Goal: Task Accomplishment & Management: Complete application form

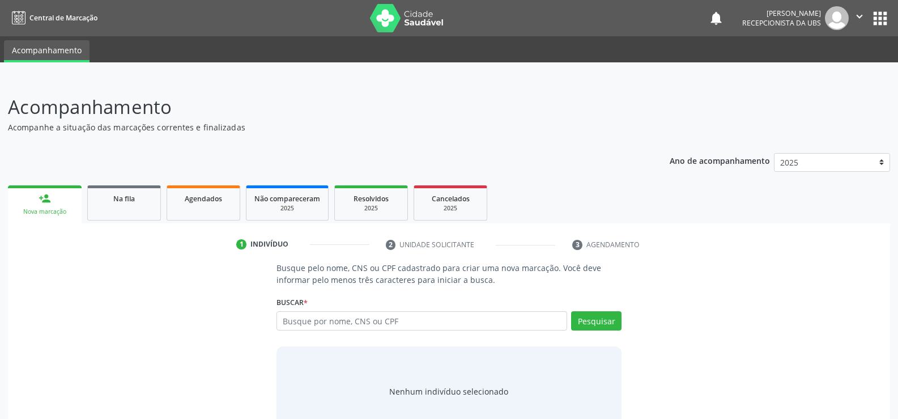
scroll to position [34, 0]
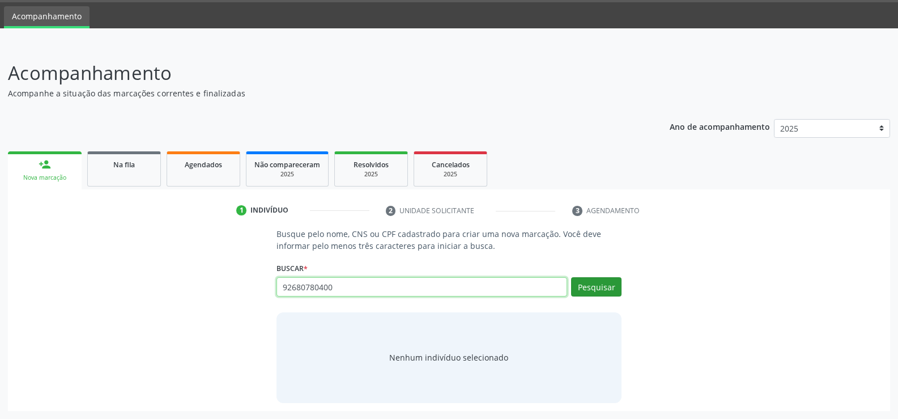
type input "92680780400"
click at [603, 287] on button "Pesquisar" at bounding box center [596, 286] width 50 height 19
type input "92680780400"
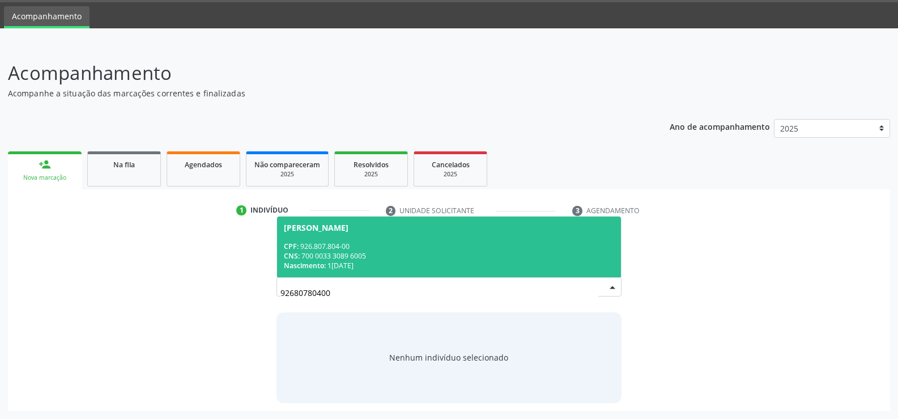
click at [465, 240] on span "[PERSON_NAME] CPF: 926.807.804-00 CNS: 700 0033 3089 6005 Nascimento: 1[DATE]" at bounding box center [449, 246] width 344 height 61
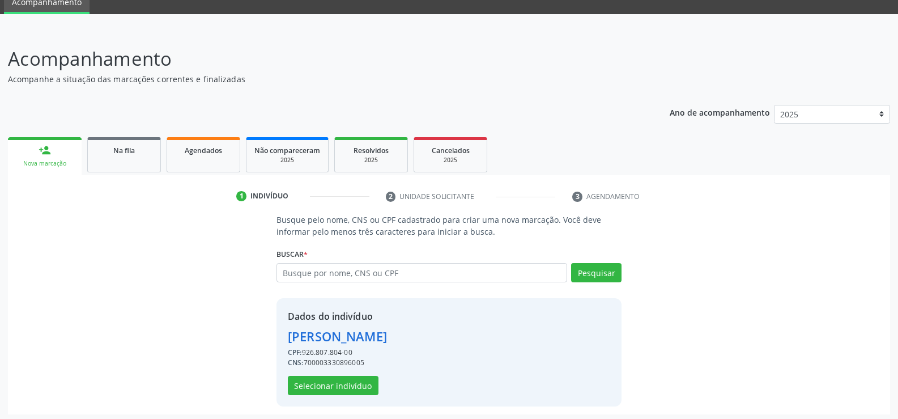
scroll to position [52, 0]
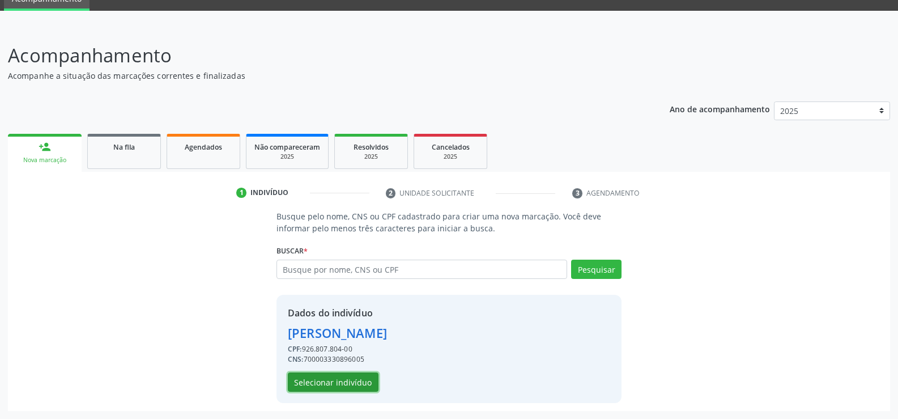
click at [321, 385] on button "Selecionar indivíduo" at bounding box center [333, 381] width 91 height 19
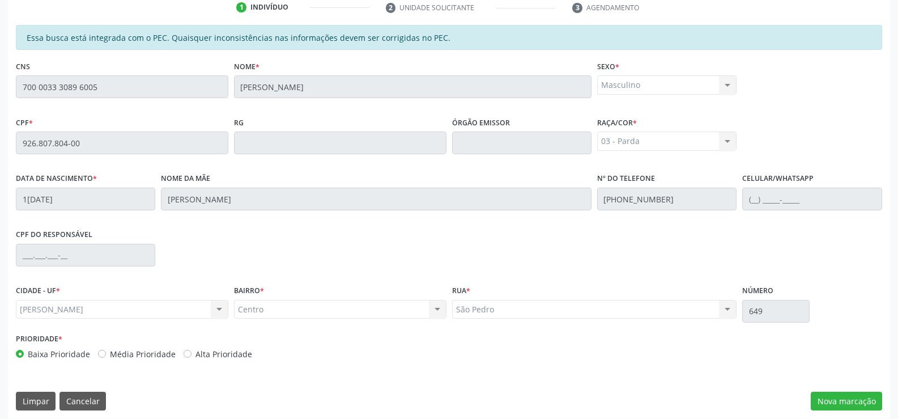
scroll to position [244, 0]
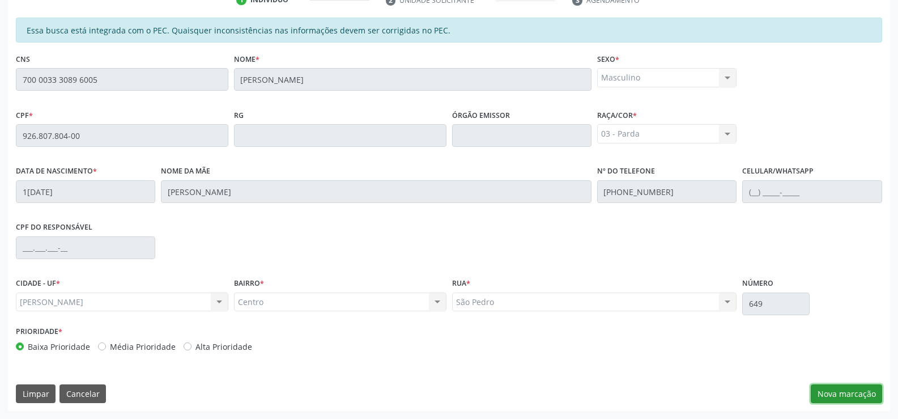
click at [835, 398] on button "Nova marcação" at bounding box center [846, 393] width 71 height 19
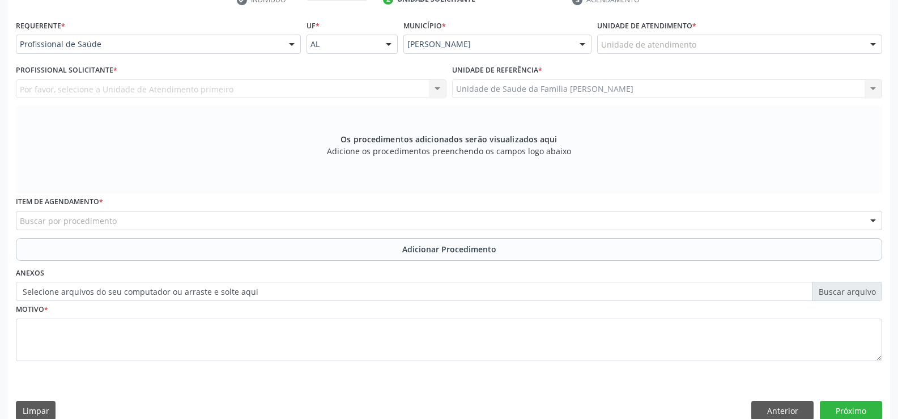
click at [291, 44] on div at bounding box center [291, 44] width 17 height 19
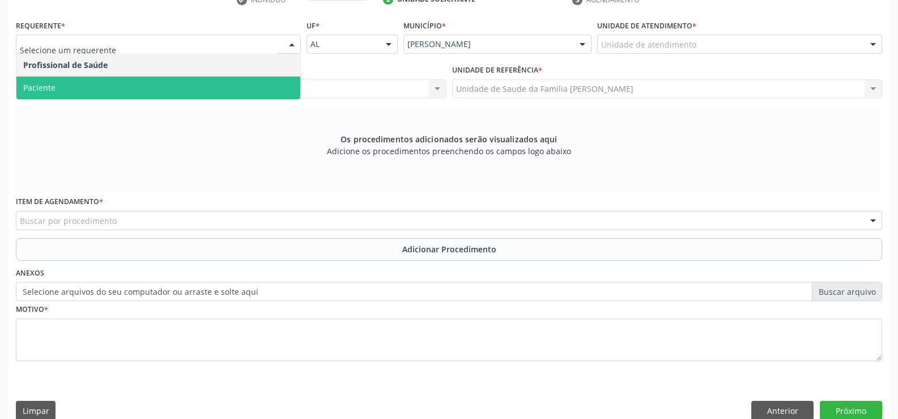
click at [215, 84] on span "Paciente" at bounding box center [158, 87] width 284 height 23
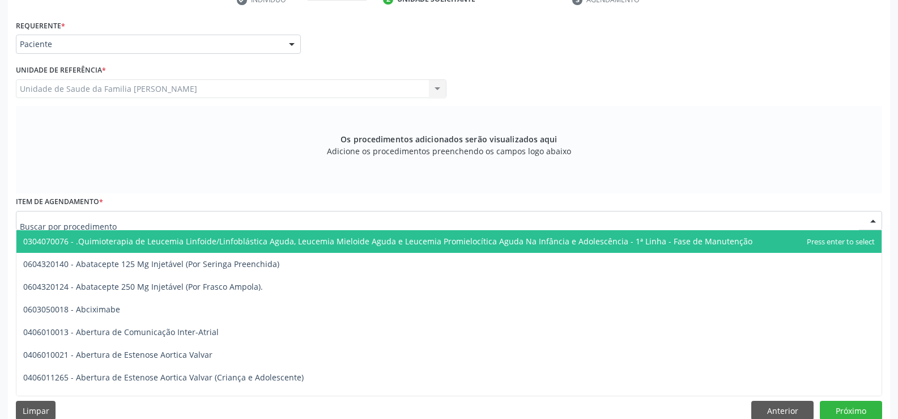
click at [228, 218] on div at bounding box center [449, 220] width 866 height 19
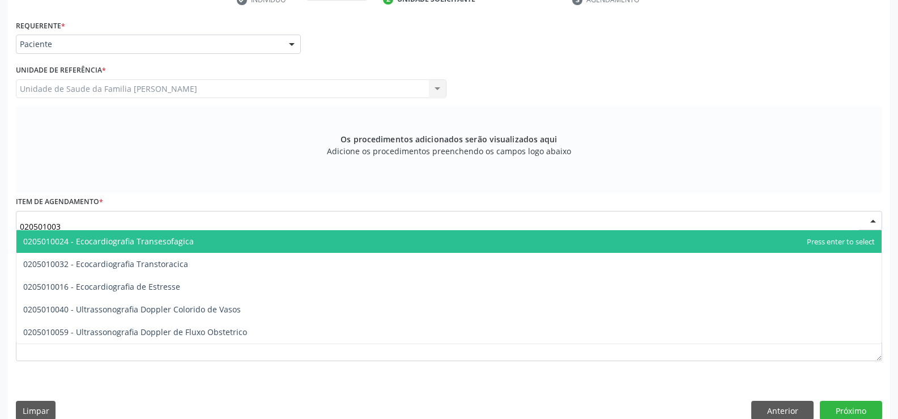
type input "0205010032"
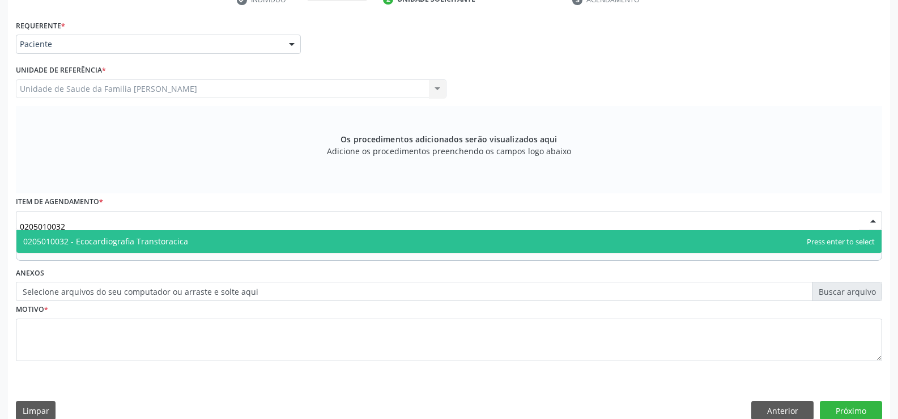
click at [212, 241] on span "0205010032 - Ecocardiografia Transtoracica" at bounding box center [448, 241] width 865 height 23
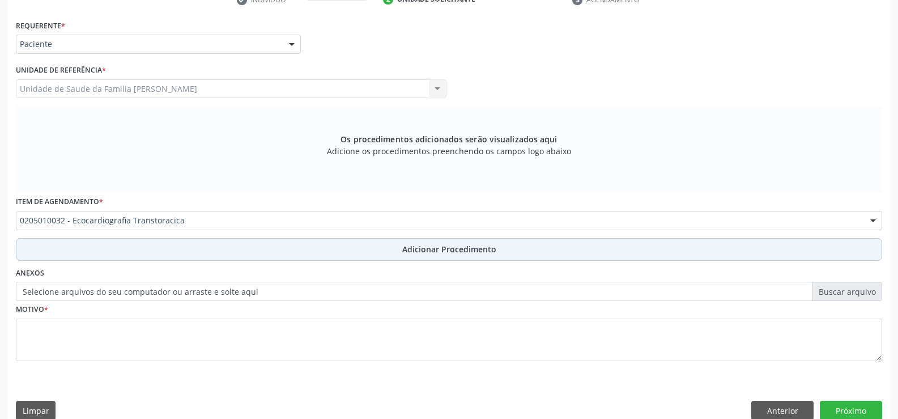
click at [448, 253] on span "Adicionar Procedimento" at bounding box center [449, 249] width 94 height 12
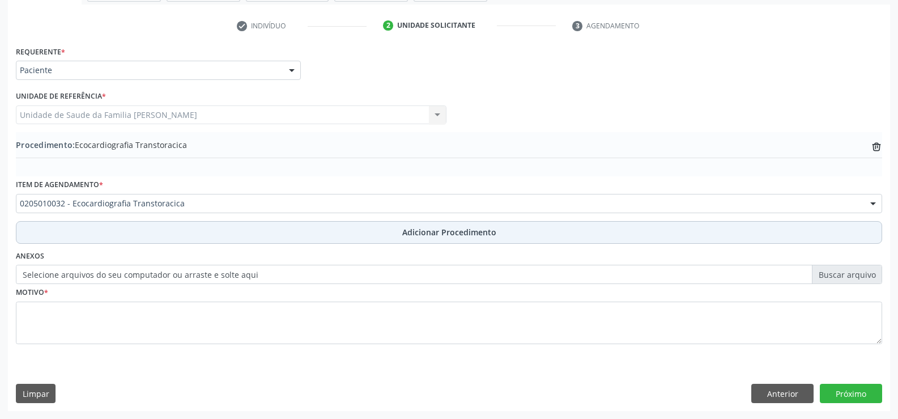
scroll to position [219, 0]
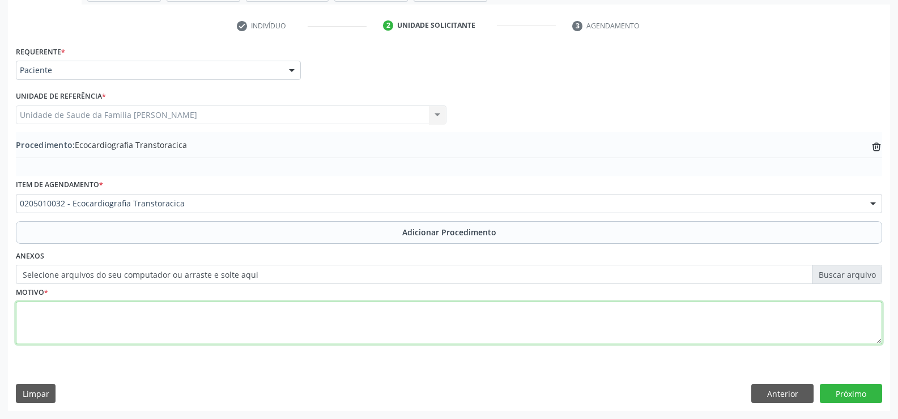
click at [360, 327] on textarea at bounding box center [449, 322] width 866 height 43
type textarea "[MEDICAL_DATA] ESTÁVEL DM2 E HAS"
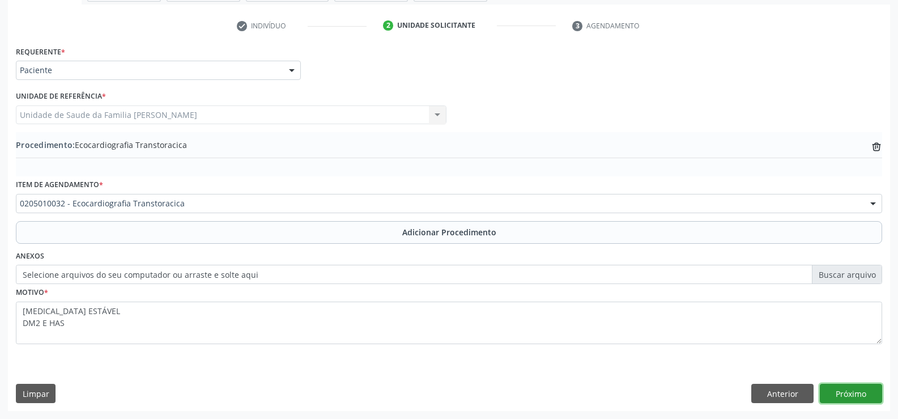
click at [846, 393] on button "Próximo" at bounding box center [851, 392] width 62 height 19
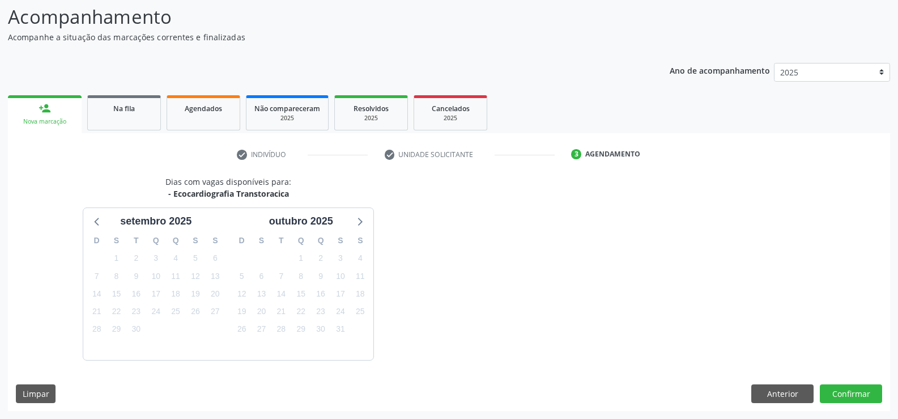
scroll to position [123, 0]
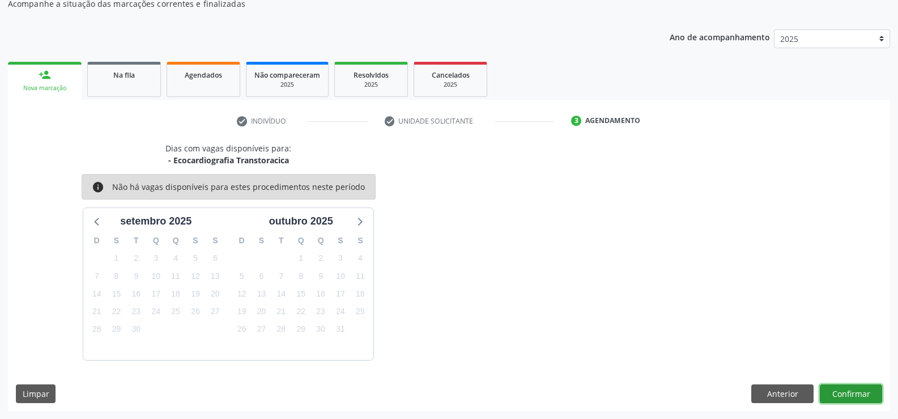
click at [851, 395] on button "Confirmar" at bounding box center [851, 393] width 62 height 19
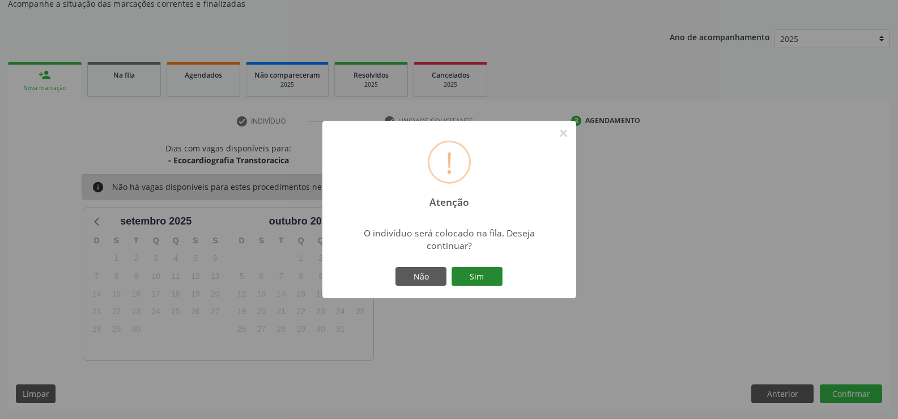
click at [471, 276] on button "Sim" at bounding box center [476, 276] width 51 height 19
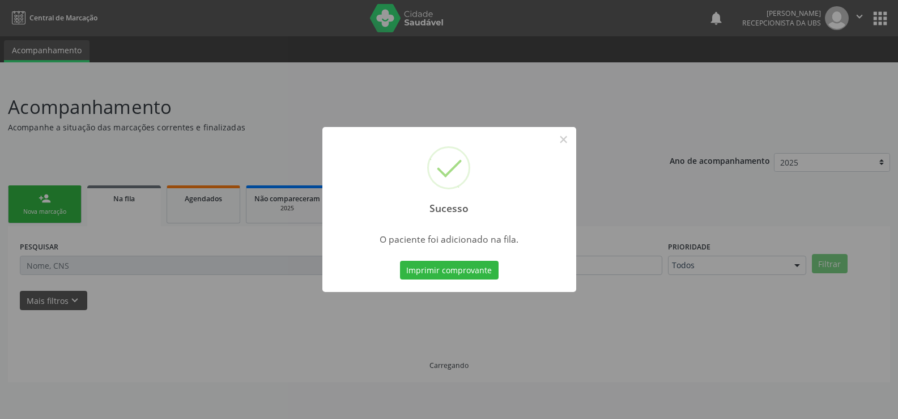
scroll to position [0, 0]
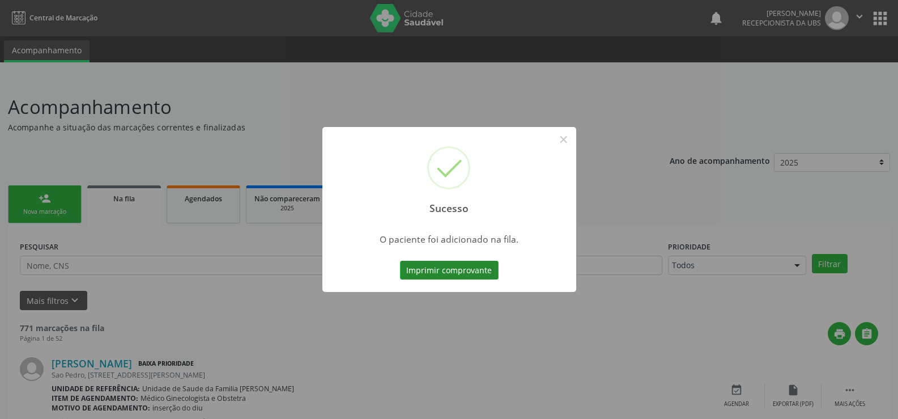
click at [454, 272] on button "Imprimir comprovante" at bounding box center [449, 270] width 99 height 19
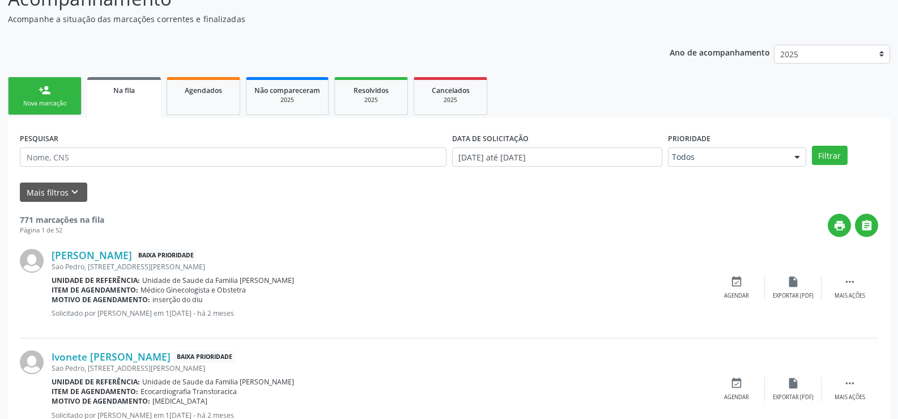
scroll to position [113, 0]
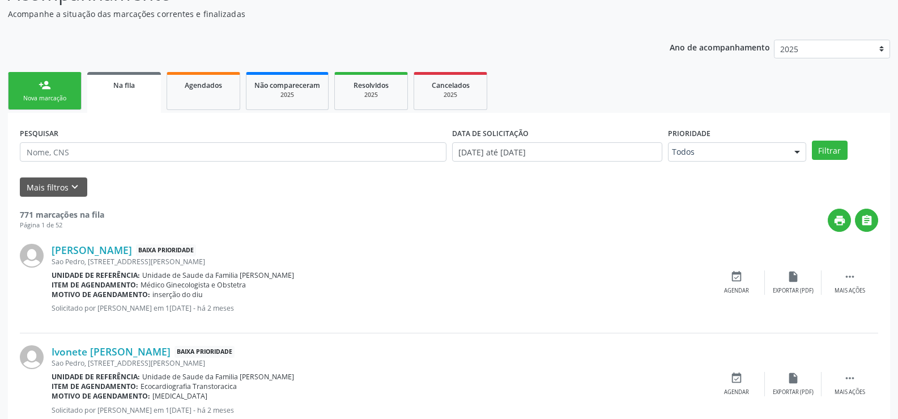
click at [56, 92] on link "person_add Nova marcação" at bounding box center [45, 91] width 74 height 38
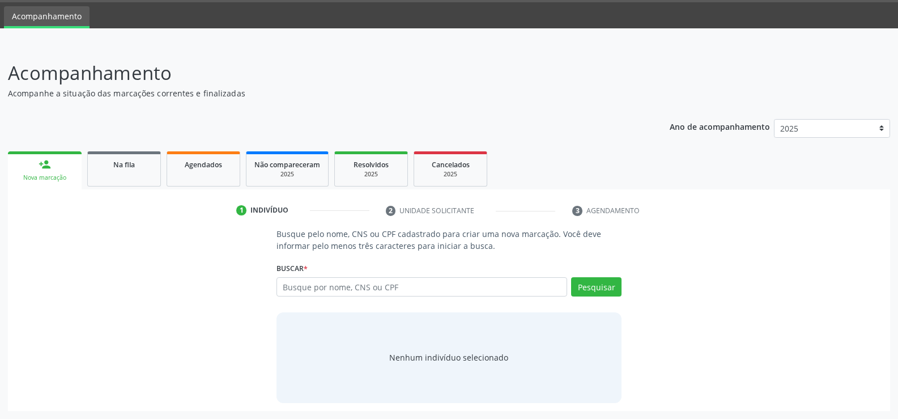
scroll to position [34, 0]
click at [383, 292] on input "text" at bounding box center [421, 286] width 291 height 19
type input "92680780400"
click at [588, 282] on button "Pesquisar" at bounding box center [596, 286] width 50 height 19
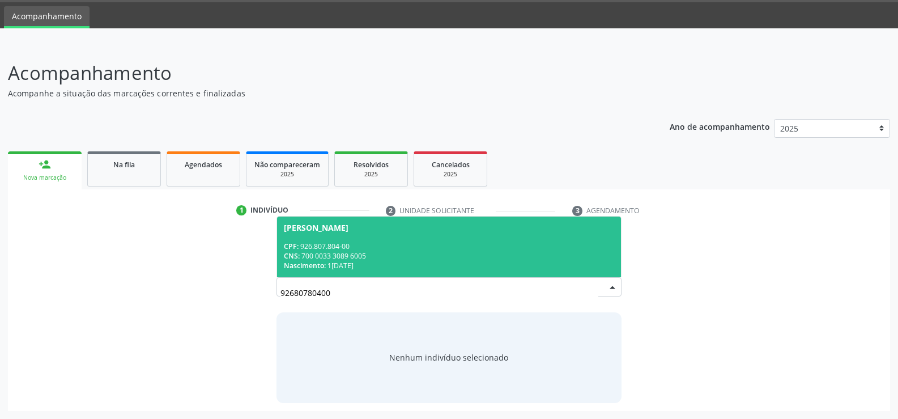
click at [382, 257] on div "CNS: 700 0033 3089 6005" at bounding box center [449, 256] width 330 height 10
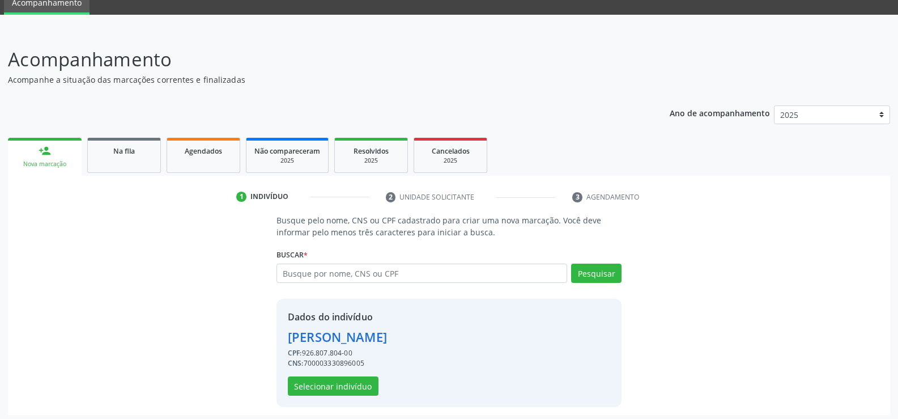
scroll to position [52, 0]
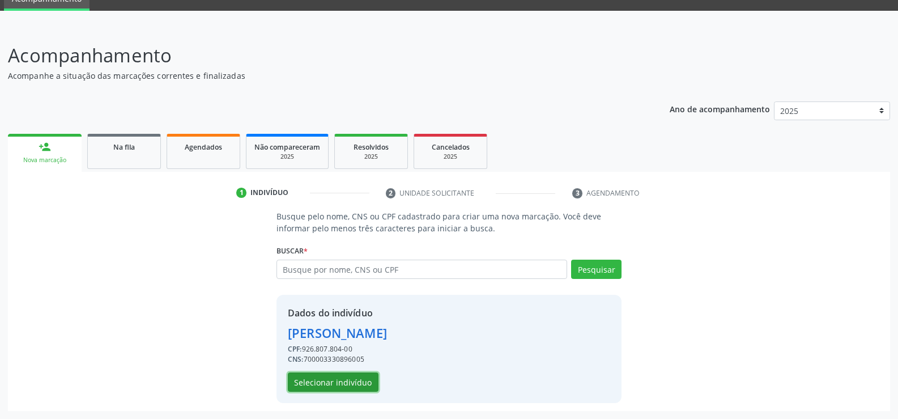
click at [337, 380] on button "Selecionar indivíduo" at bounding box center [333, 381] width 91 height 19
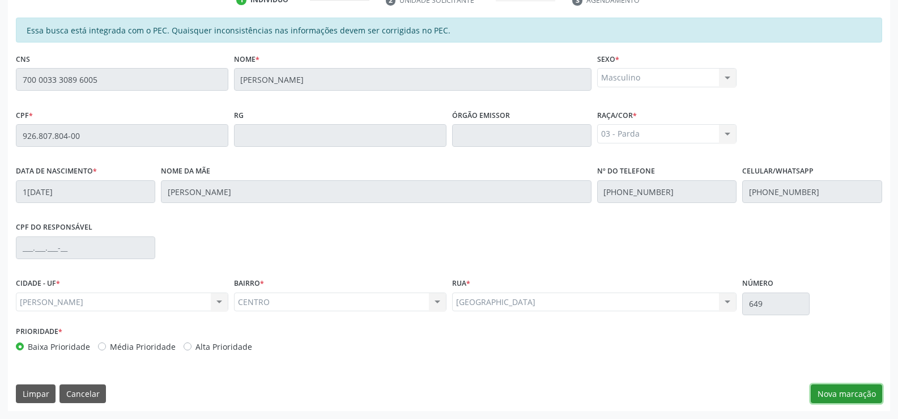
click at [842, 395] on button "Nova marcação" at bounding box center [846, 393] width 71 height 19
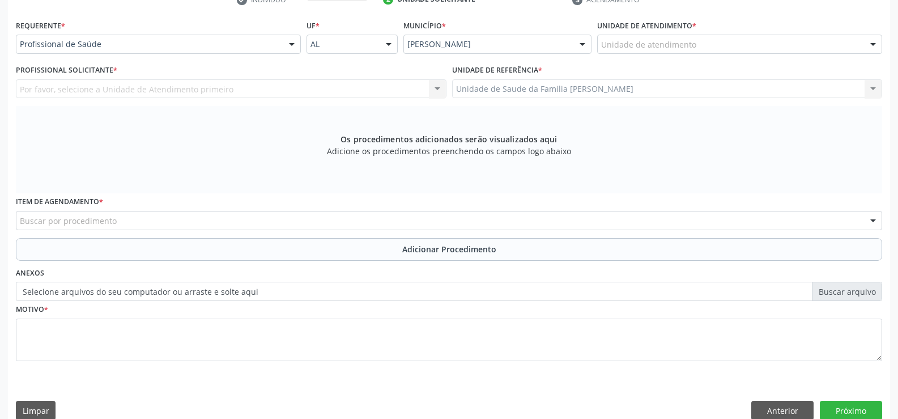
click at [290, 46] on div at bounding box center [291, 44] width 17 height 19
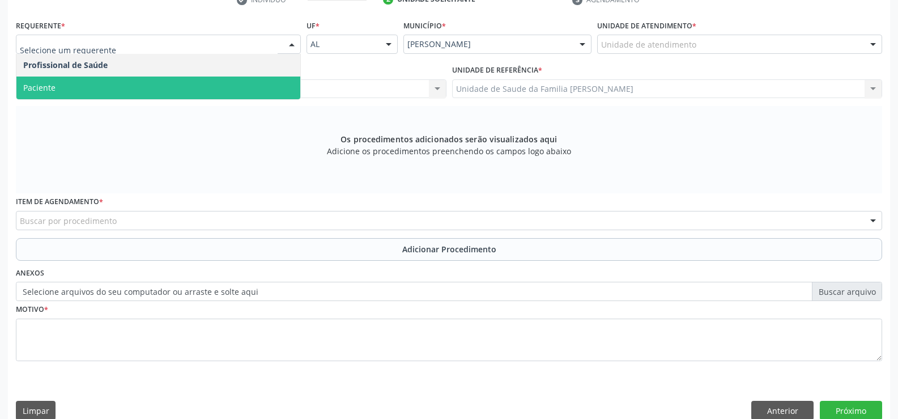
click at [277, 87] on span "Paciente" at bounding box center [158, 87] width 284 height 23
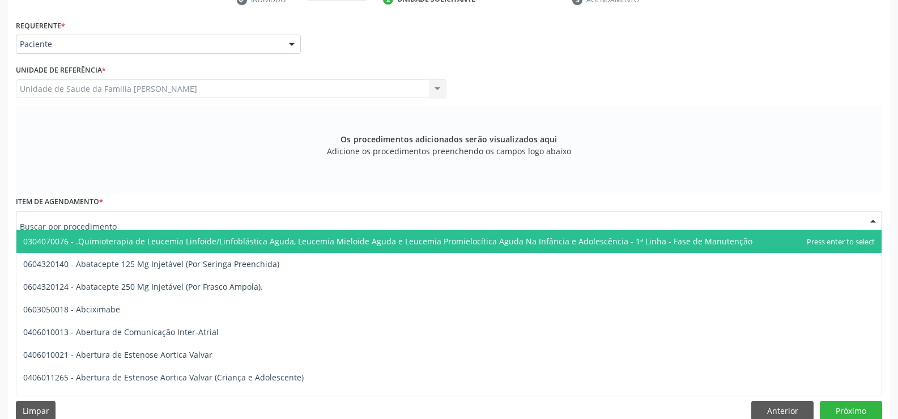
click at [222, 219] on div at bounding box center [449, 220] width 866 height 19
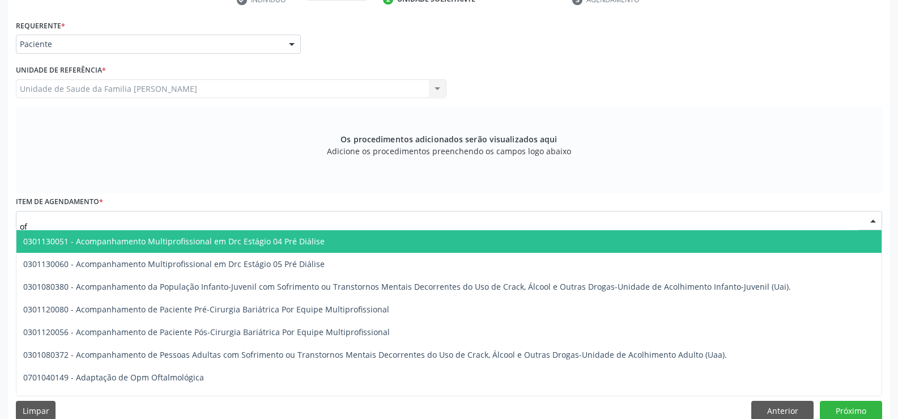
type input "oft"
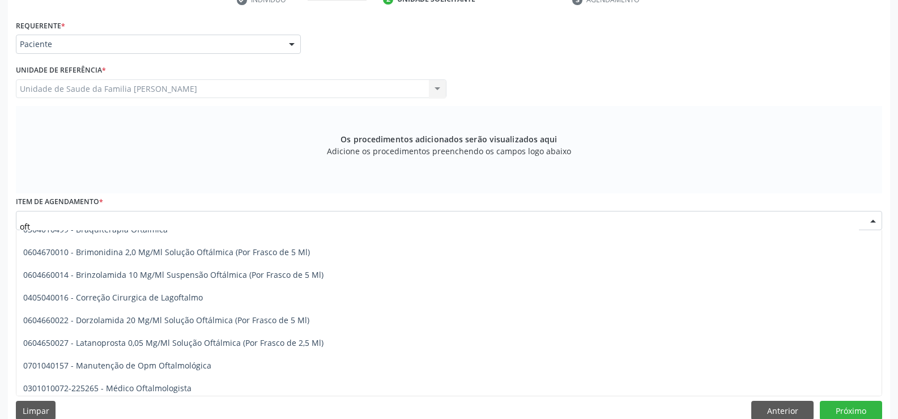
scroll to position [113, 0]
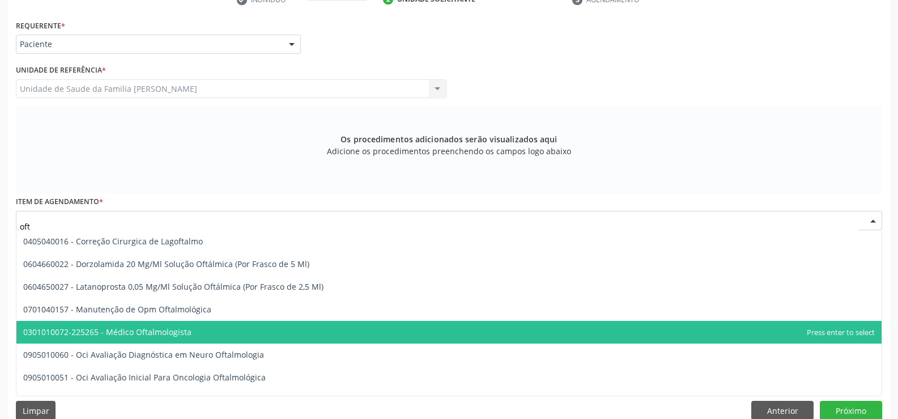
click at [193, 329] on span "0301010072-225265 - Médico Oftalmologista" at bounding box center [448, 332] width 865 height 23
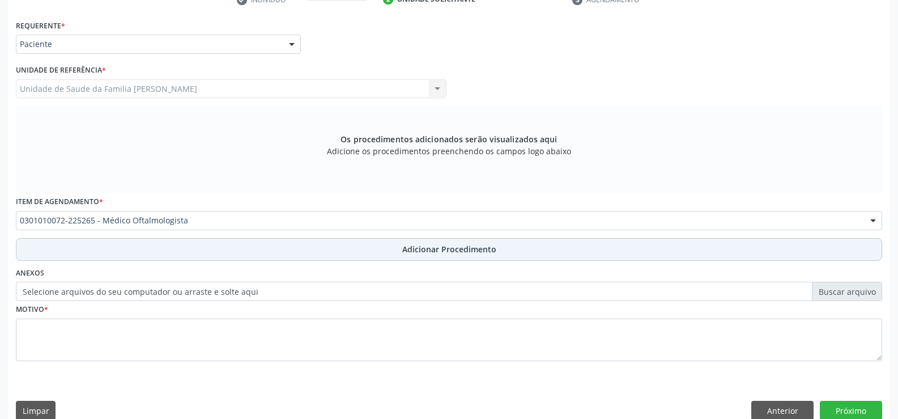
click at [454, 249] on span "Adicionar Procedimento" at bounding box center [449, 249] width 94 height 12
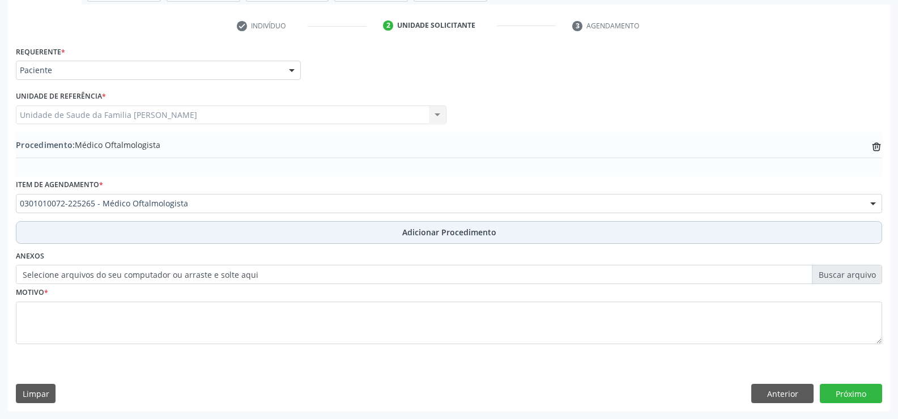
scroll to position [219, 0]
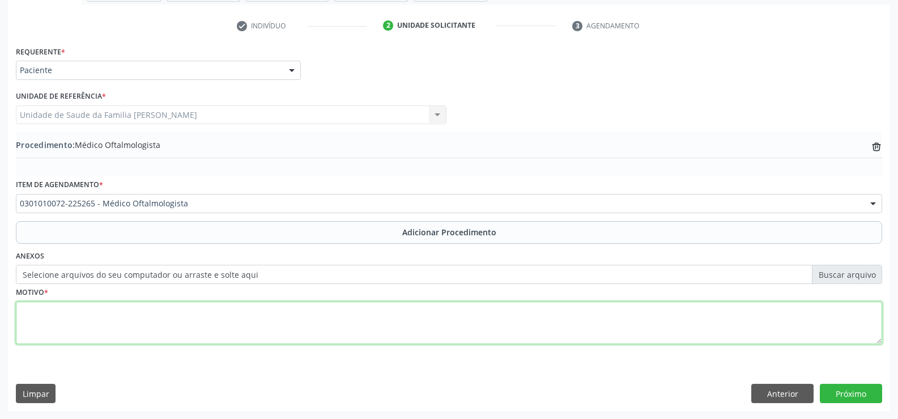
click at [393, 330] on textarea at bounding box center [449, 322] width 866 height 43
type textarea "EPISÓDIOS DE TURVAMENTO DA VISAO DM2"
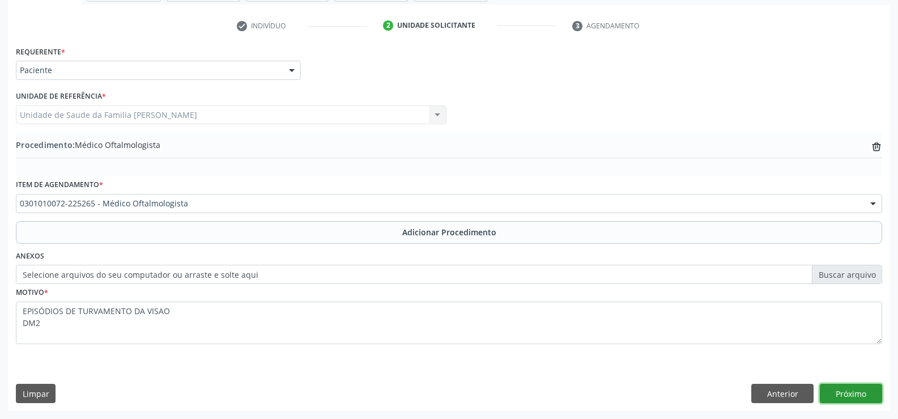
click at [853, 393] on button "Próximo" at bounding box center [851, 392] width 62 height 19
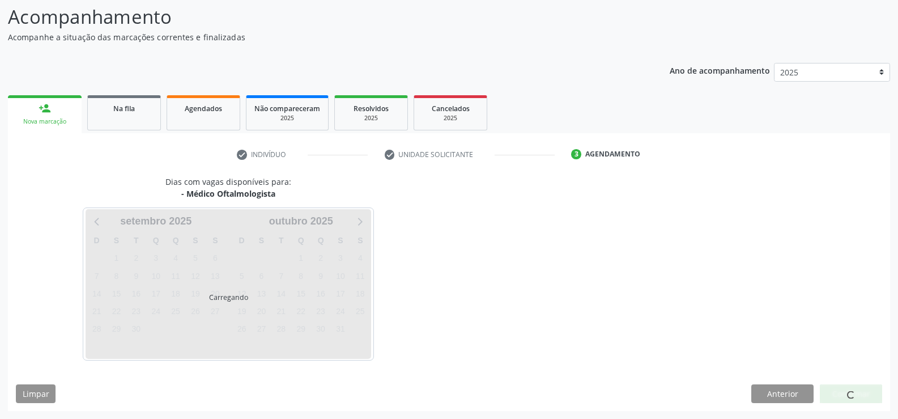
scroll to position [123, 0]
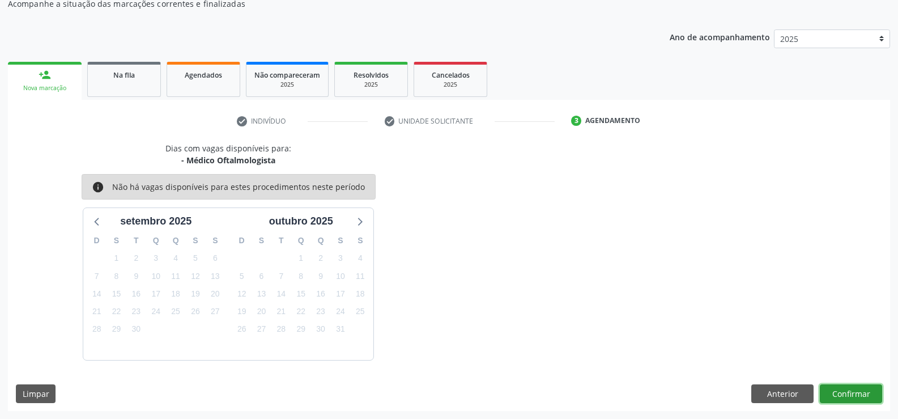
click at [839, 394] on button "Confirmar" at bounding box center [851, 393] width 62 height 19
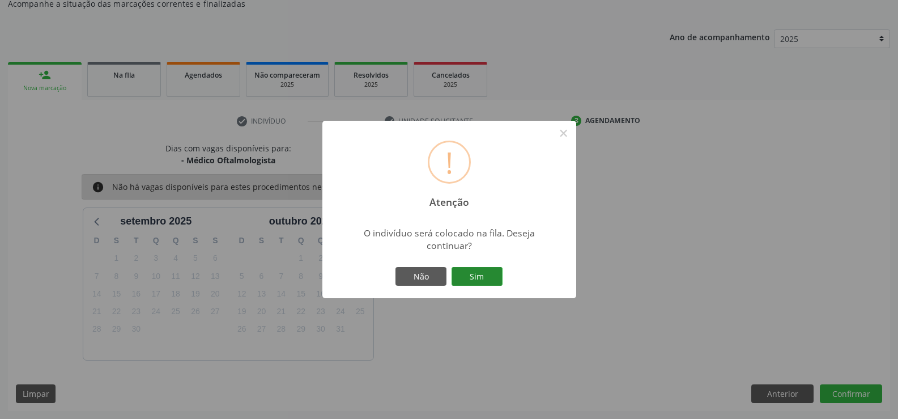
click at [477, 276] on button "Sim" at bounding box center [476, 276] width 51 height 19
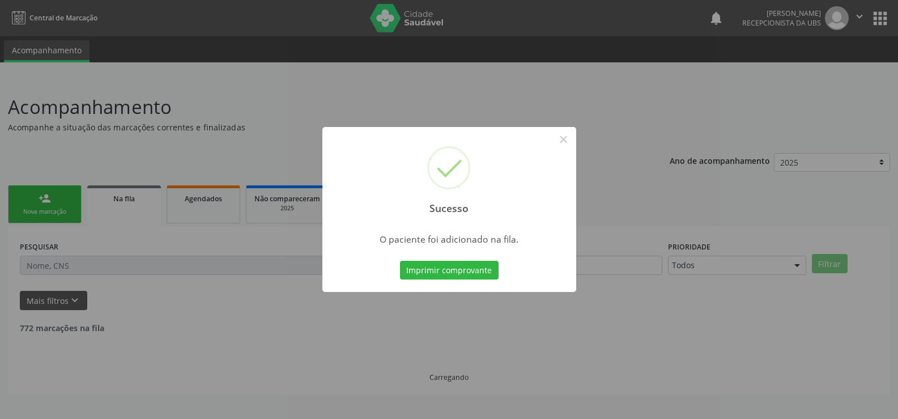
scroll to position [0, 0]
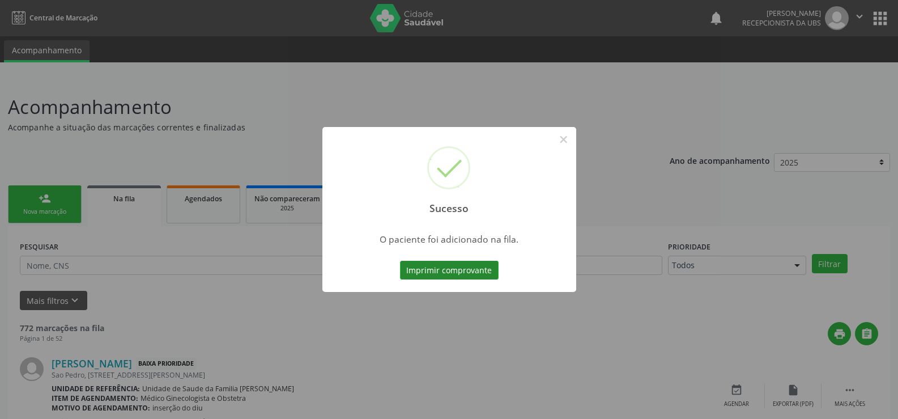
click at [468, 270] on button "Imprimir comprovante" at bounding box center [449, 270] width 99 height 19
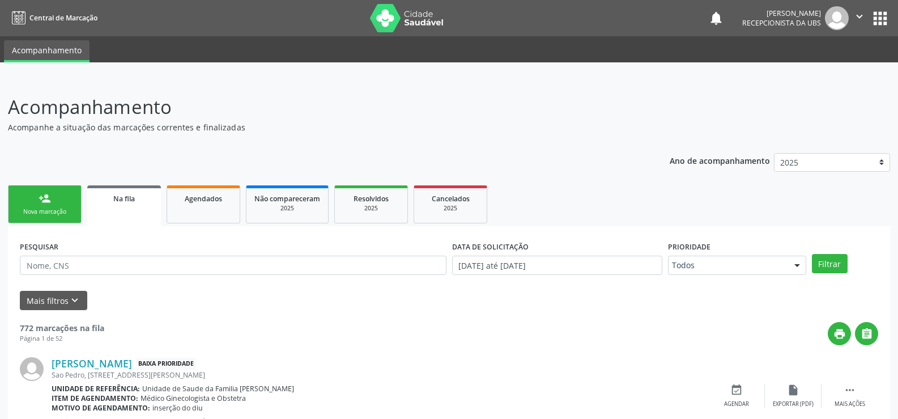
click at [57, 203] on link "person_add Nova marcação" at bounding box center [45, 204] width 74 height 38
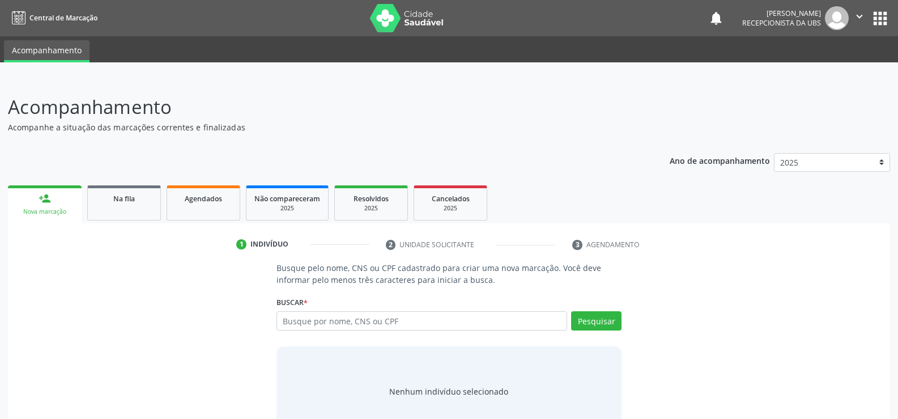
scroll to position [34, 0]
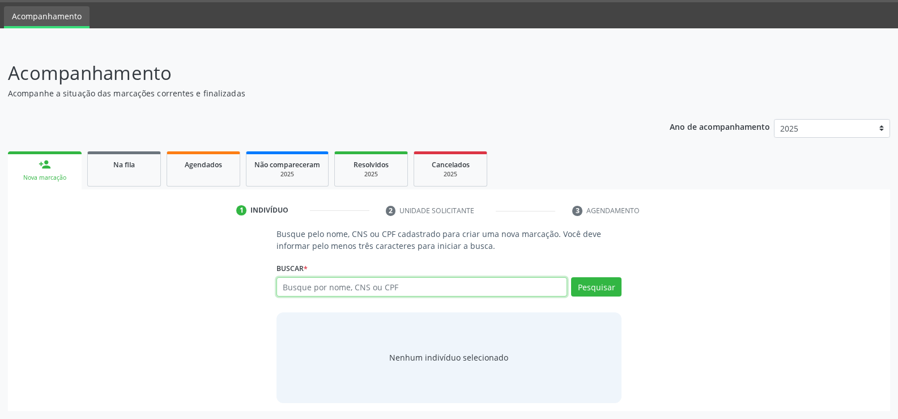
click at [385, 286] on input "text" at bounding box center [421, 286] width 291 height 19
type input "702305119243116"
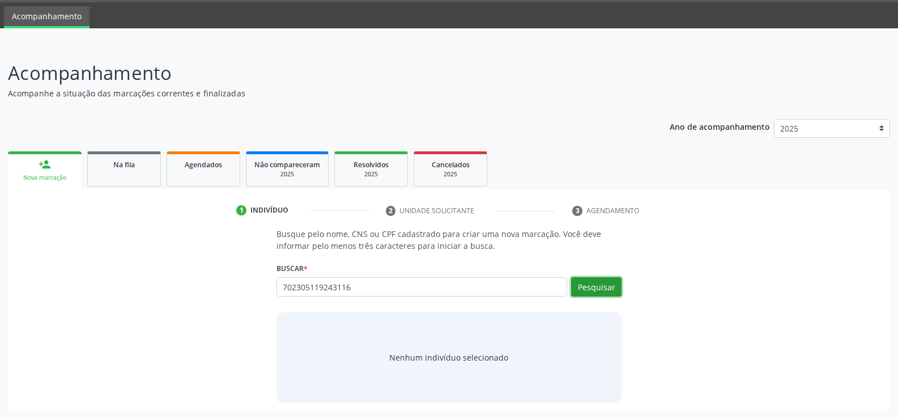
click at [600, 292] on button "Pesquisar" at bounding box center [596, 286] width 50 height 19
type input "702305119243116"
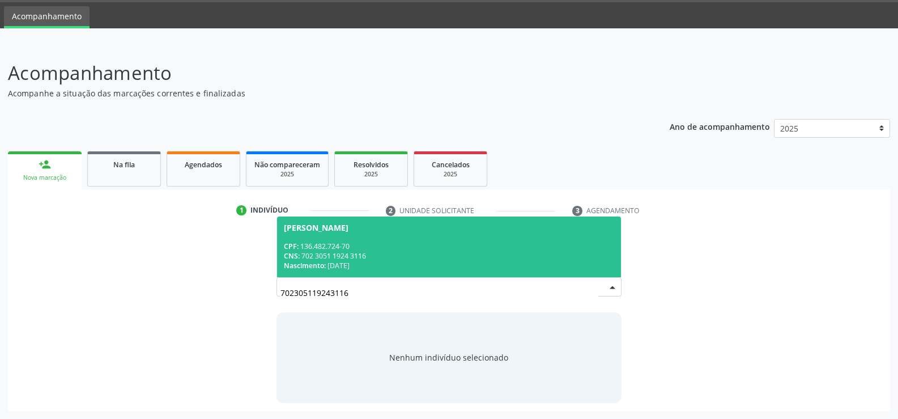
click at [383, 259] on div "CNS: 702 3051 1924 3116" at bounding box center [449, 256] width 330 height 10
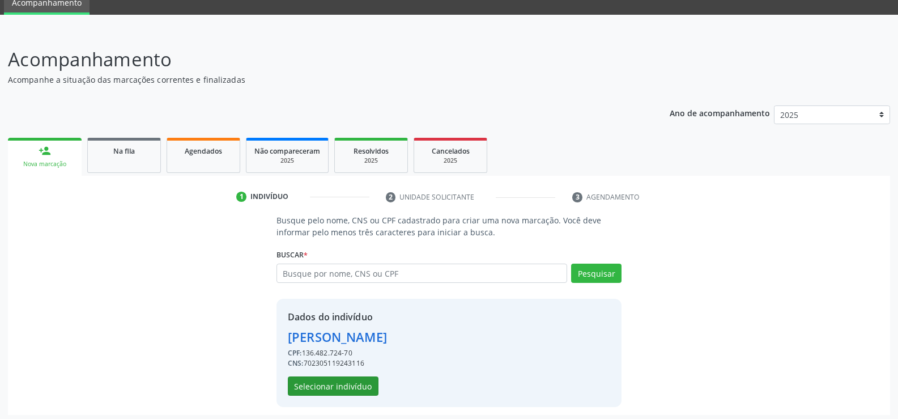
scroll to position [52, 0]
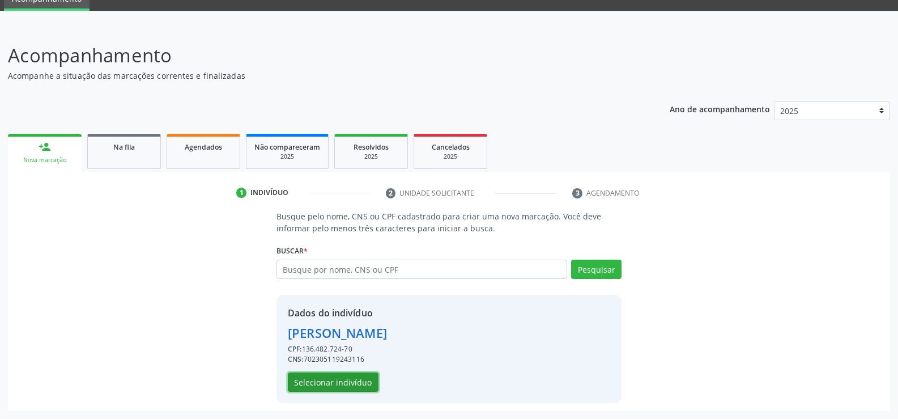
click at [353, 382] on button "Selecionar indivíduo" at bounding box center [333, 381] width 91 height 19
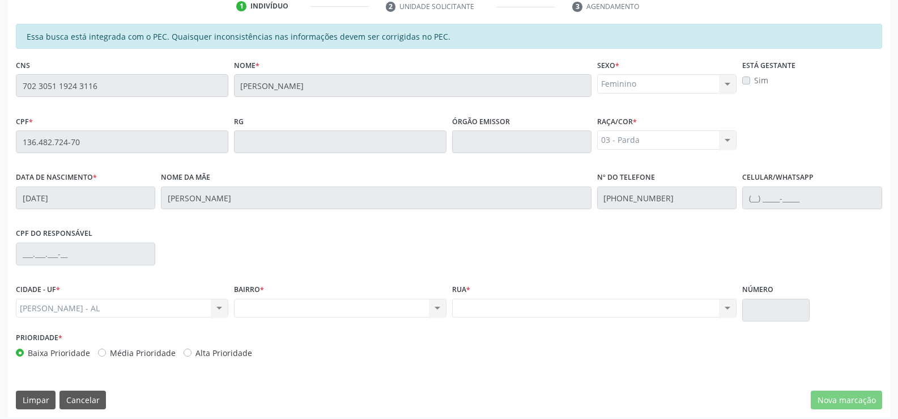
scroll to position [244, 0]
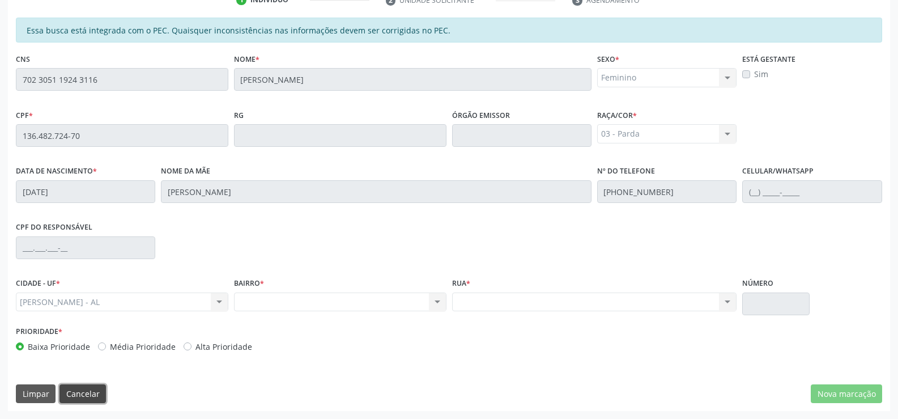
click at [78, 394] on button "Cancelar" at bounding box center [82, 393] width 46 height 19
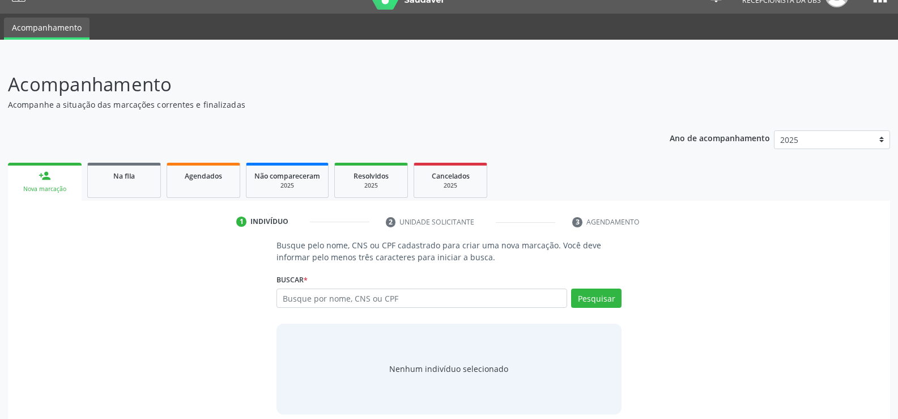
scroll to position [34, 0]
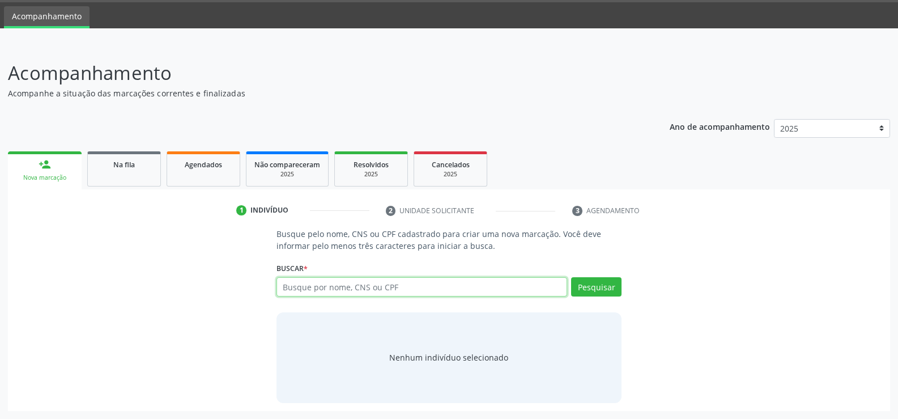
click at [438, 284] on input "text" at bounding box center [421, 286] width 291 height 19
type input "702305119243116"
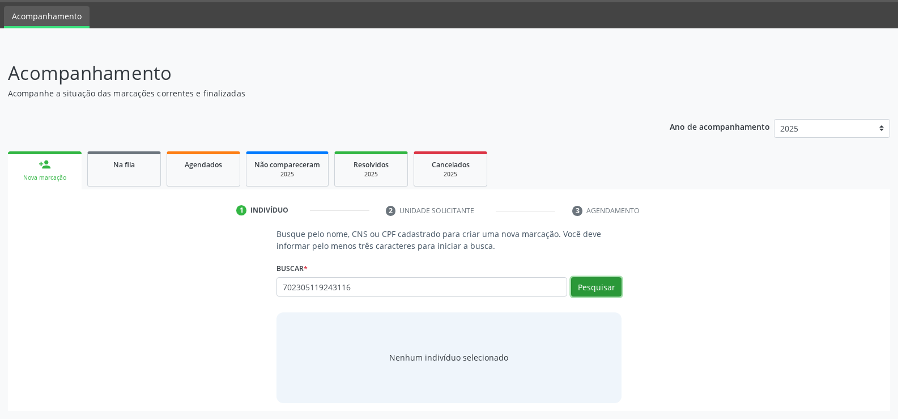
click at [591, 283] on button "Pesquisar" at bounding box center [596, 286] width 50 height 19
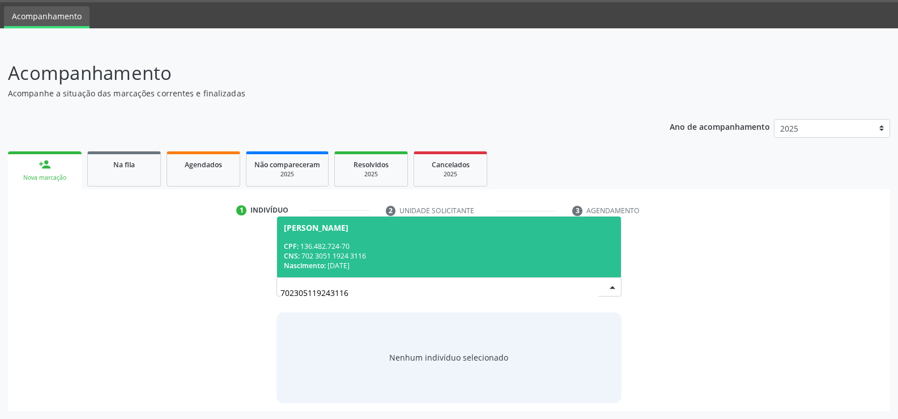
click at [380, 238] on span "[PERSON_NAME] CPF: 136.482.724-70 CNS: 702 3051 1924 3116 Nascimento: [DATE]" at bounding box center [449, 246] width 344 height 61
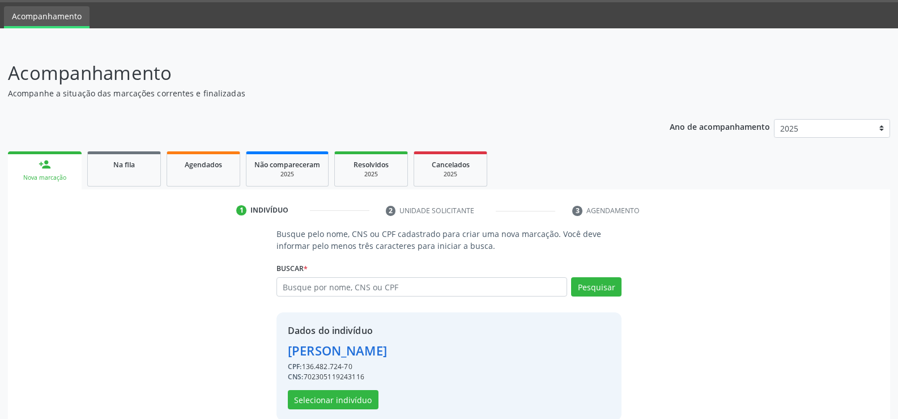
scroll to position [52, 0]
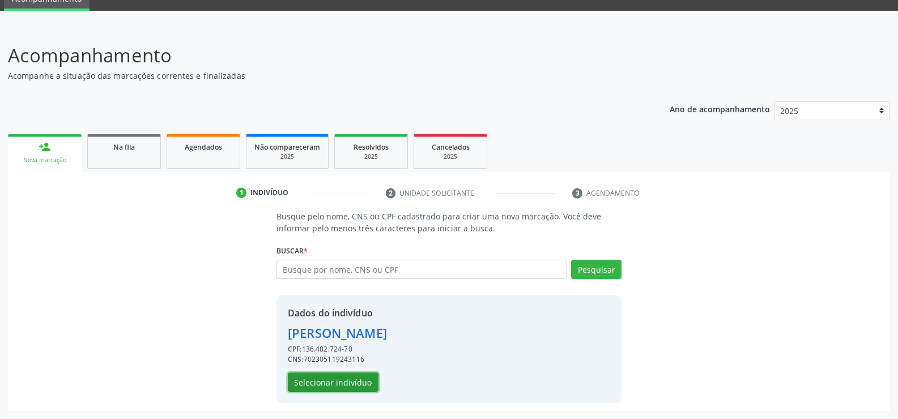
click at [351, 383] on button "Selecionar indivíduo" at bounding box center [333, 381] width 91 height 19
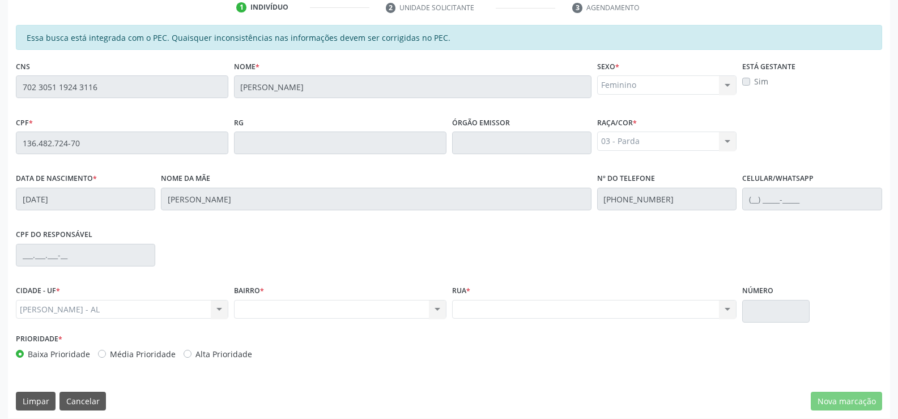
scroll to position [244, 0]
